Goal: Information Seeking & Learning: Understand process/instructions

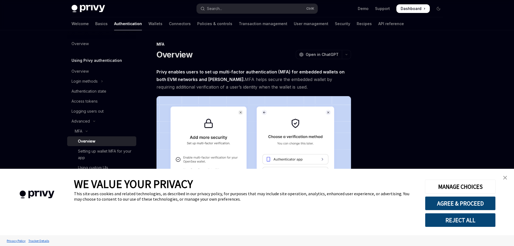
type textarea "*"
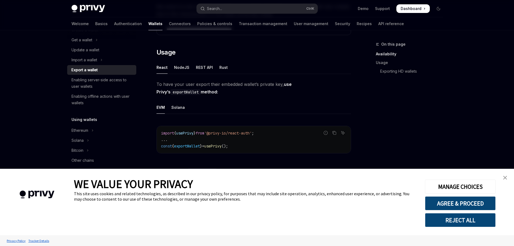
scroll to position [140, 0]
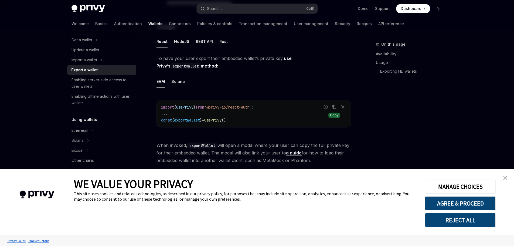
click at [334, 105] on icon "Copy the contents from the code block" at bounding box center [334, 107] width 4 height 4
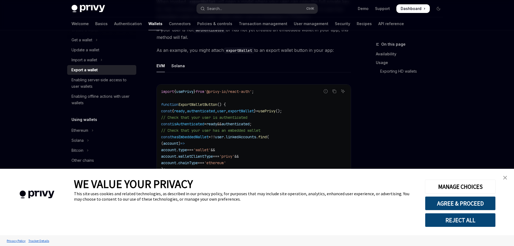
scroll to position [329, 0]
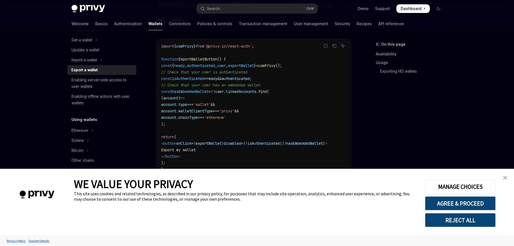
drag, startPoint x: 332, startPoint y: 46, endPoint x: 335, endPoint y: 59, distance: 13.2
click at [332, 46] on icon "Copy the contents from the code block" at bounding box center [334, 46] width 4 height 4
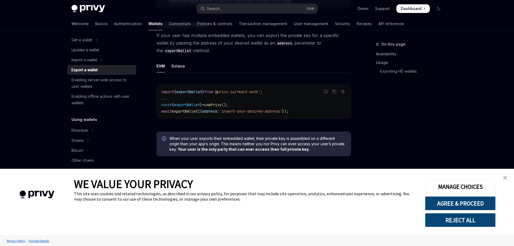
scroll to position [544, 0]
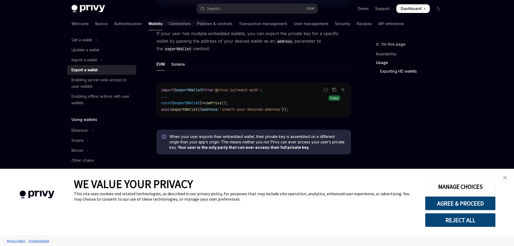
click at [336, 91] on icon "Copy the contents from the code block" at bounding box center [334, 89] width 4 height 4
click at [333, 89] on icon "Copy the contents from the code block" at bounding box center [334, 89] width 3 height 3
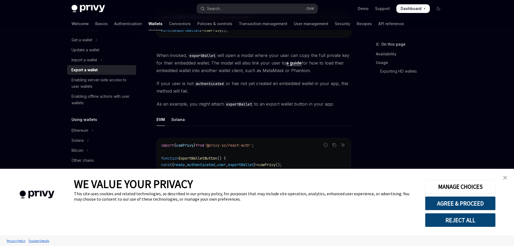
scroll to position [221, 0]
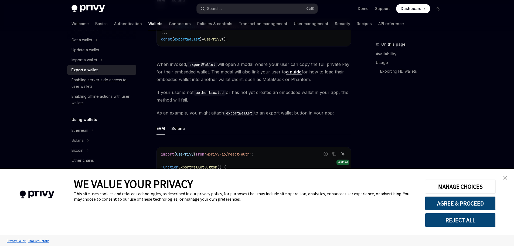
drag, startPoint x: 337, startPoint y: 152, endPoint x: 344, endPoint y: 153, distance: 7.4
click at [337, 152] on button "Copy the contents from the code block" at bounding box center [334, 153] width 7 height 7
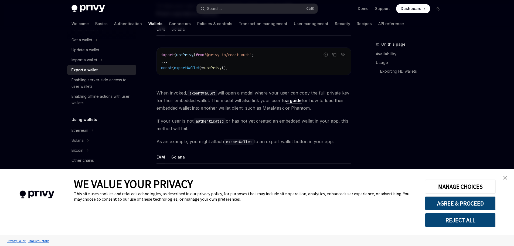
scroll to position [167, 0]
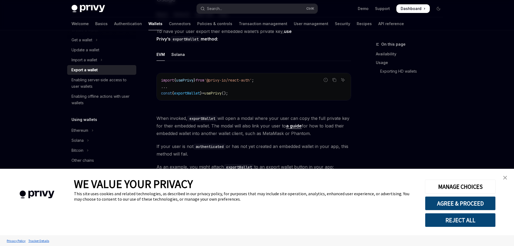
drag, startPoint x: 333, startPoint y: 79, endPoint x: 365, endPoint y: 87, distance: 33.4
click at [333, 79] on icon "Copy the contents from the code block" at bounding box center [334, 80] width 4 height 4
